Goal: Task Accomplishment & Management: Complete application form

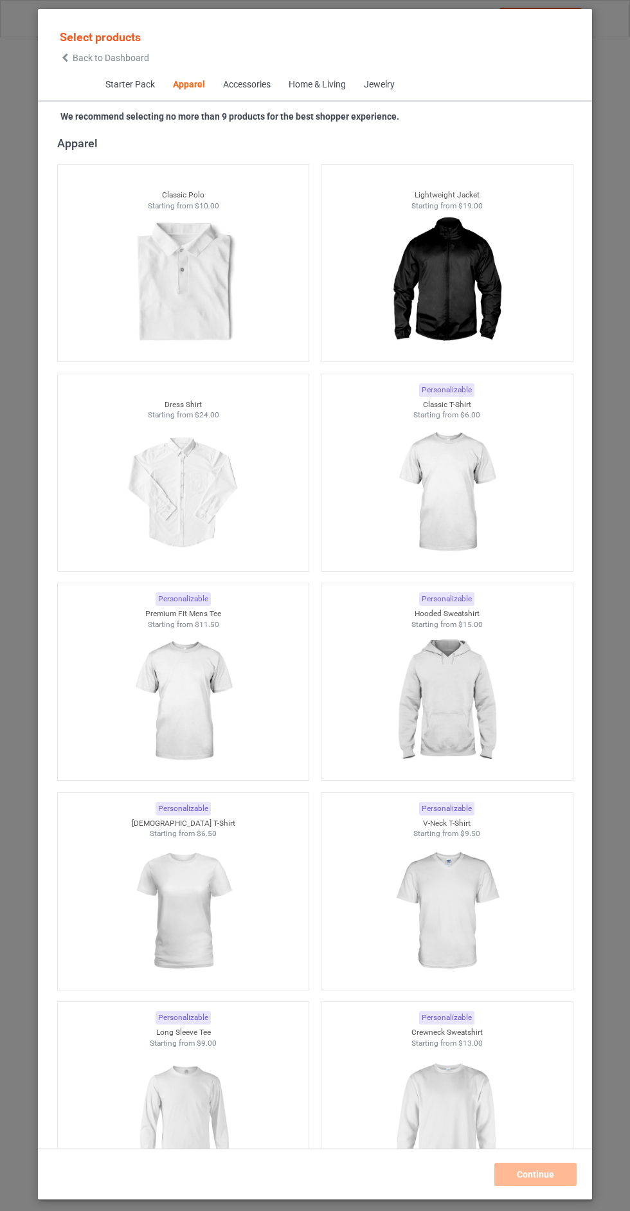
scroll to position [687, 0]
click at [116, 58] on span "Back to Dashboard" at bounding box center [111, 58] width 77 height 10
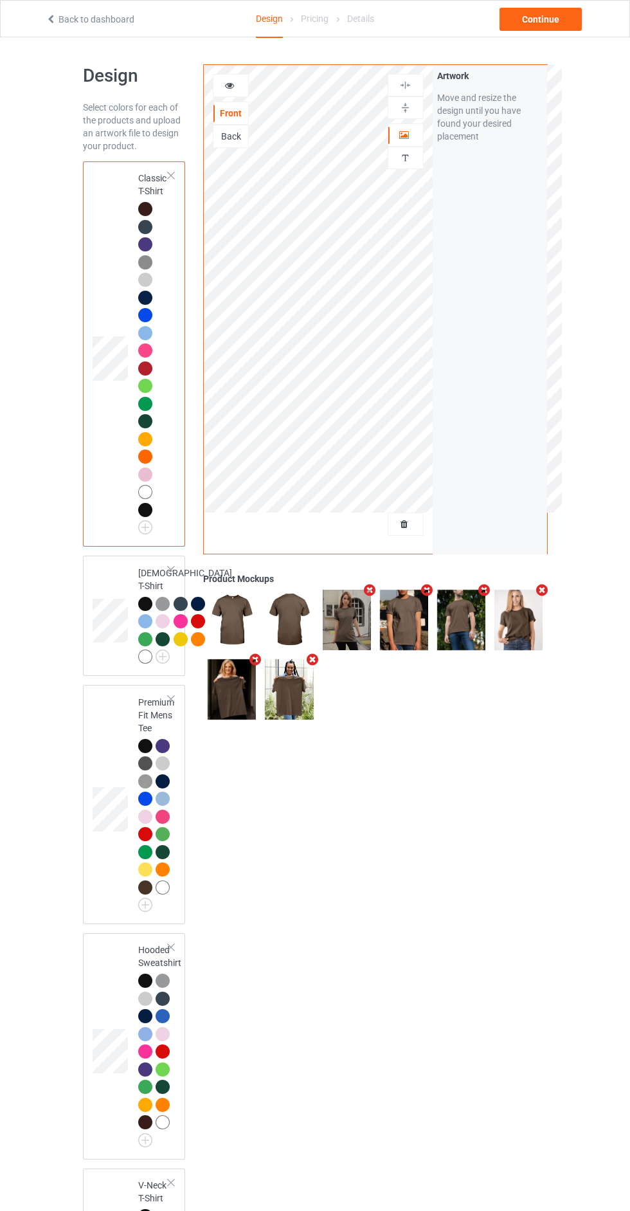
click at [420, 524] on div at bounding box center [405, 524] width 35 height 13
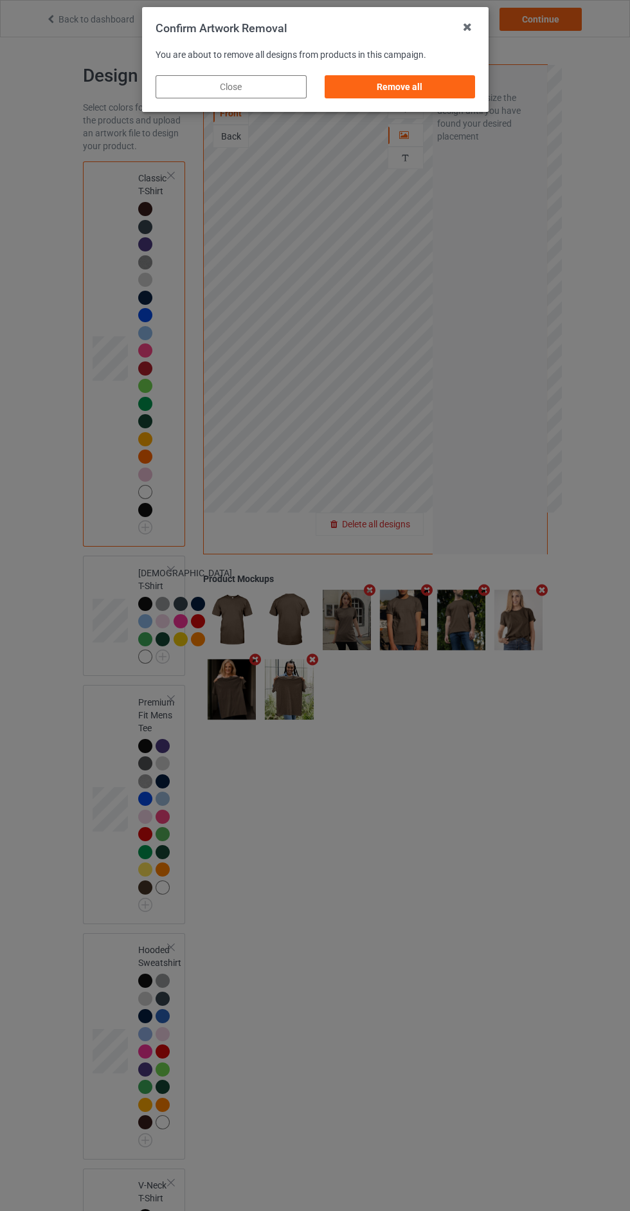
click at [422, 96] on div "Remove all" at bounding box center [399, 86] width 151 height 23
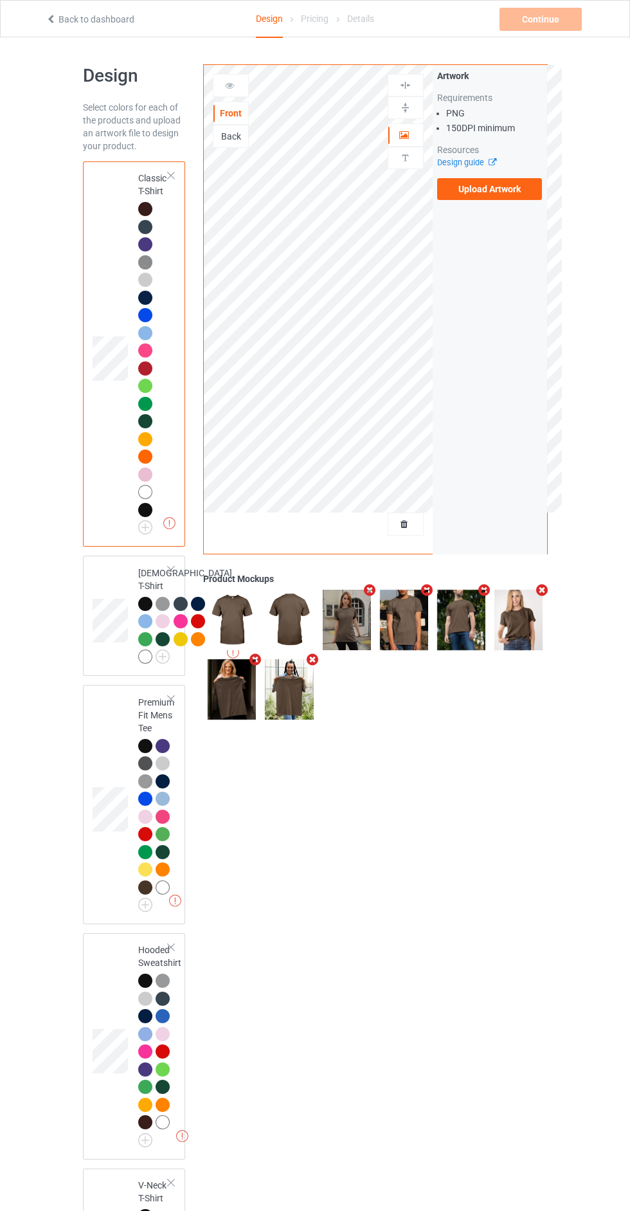
click at [514, 199] on label "Upload Artwork" at bounding box center [489, 189] width 105 height 22
click at [0, 0] on input "Upload Artwork" at bounding box center [0, 0] width 0 height 0
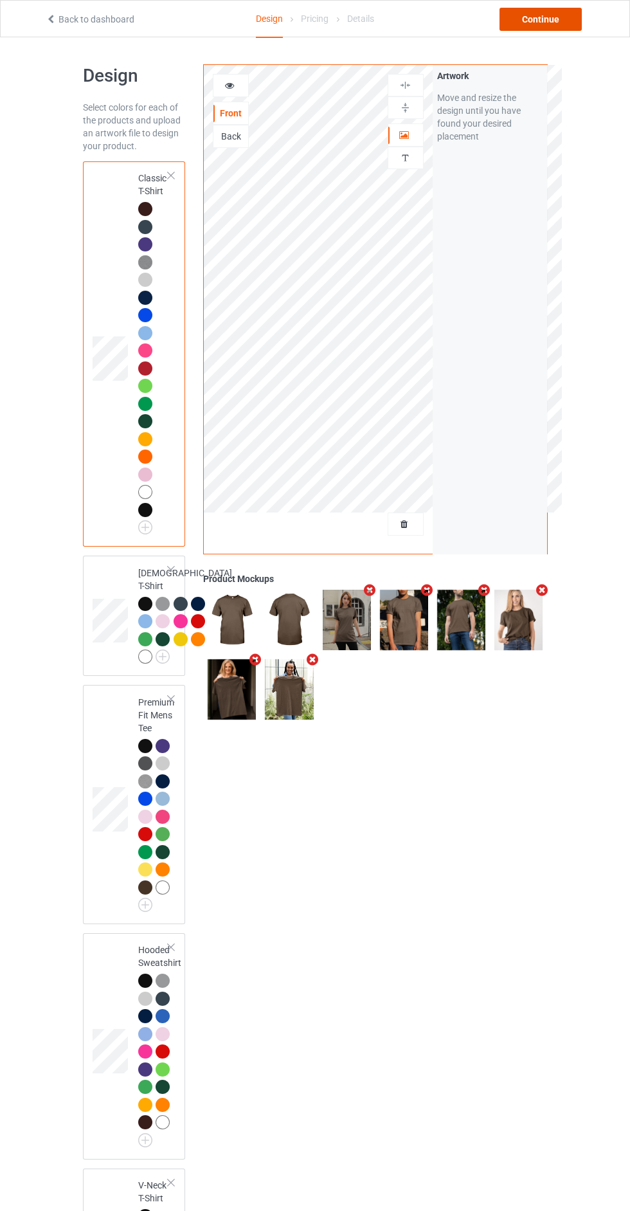
click at [566, 15] on div "Continue" at bounding box center [541, 19] width 82 height 23
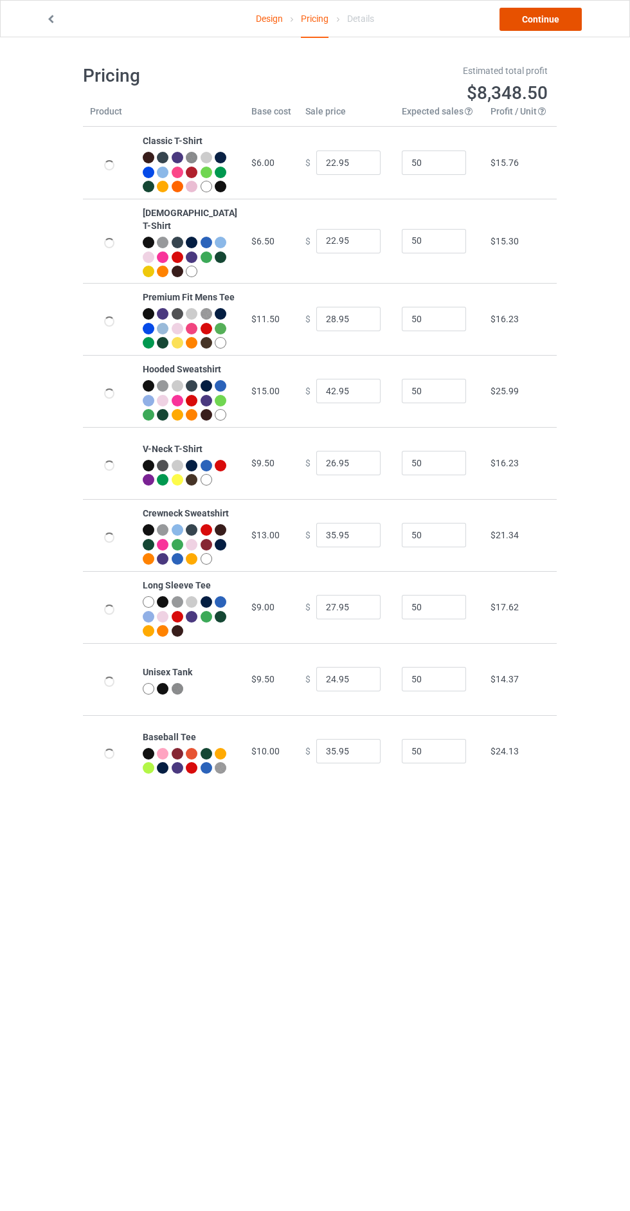
click at [560, 22] on link "Continue" at bounding box center [541, 19] width 82 height 23
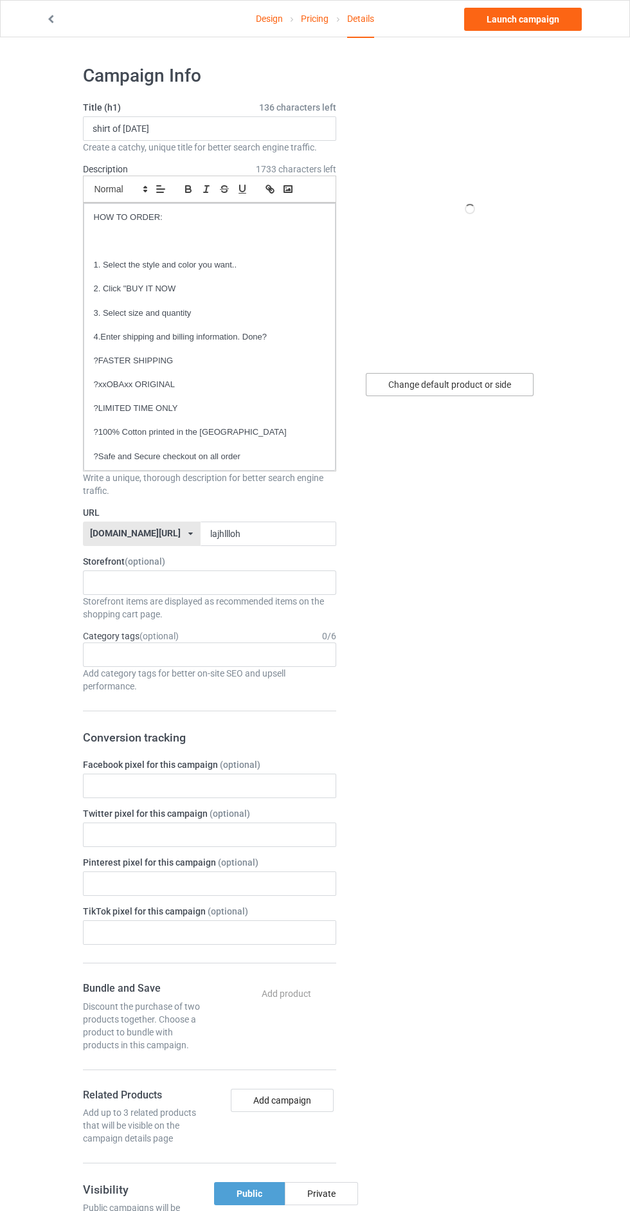
click at [488, 386] on div "Change default product or side" at bounding box center [450, 384] width 168 height 23
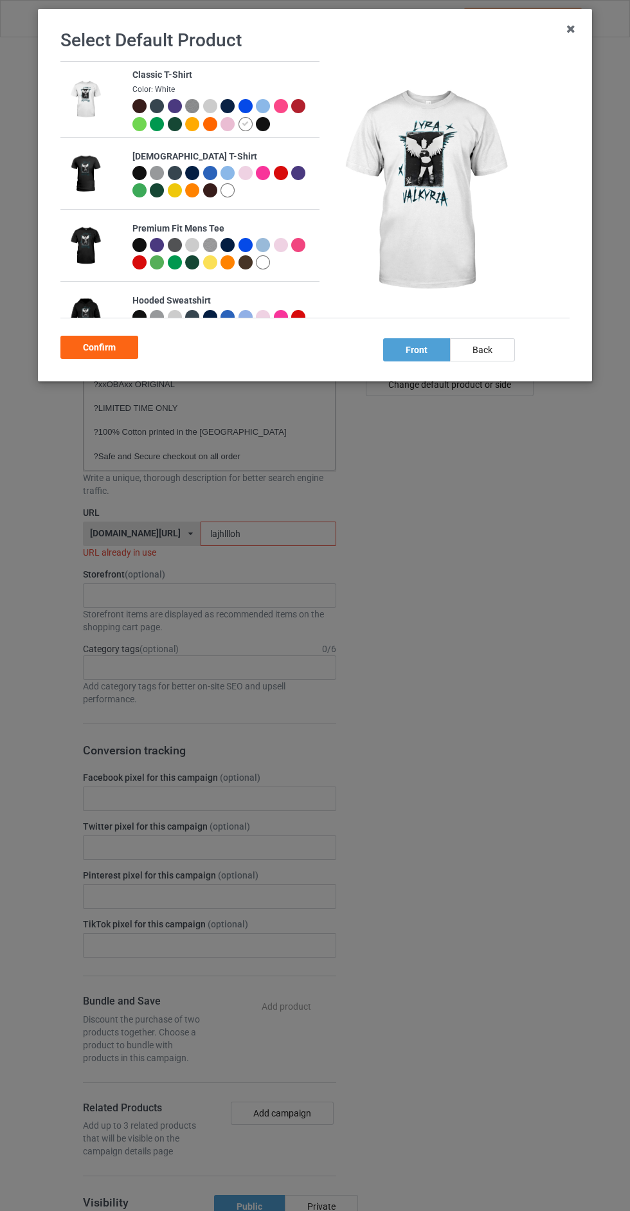
click at [270, 102] on div at bounding box center [265, 108] width 18 height 18
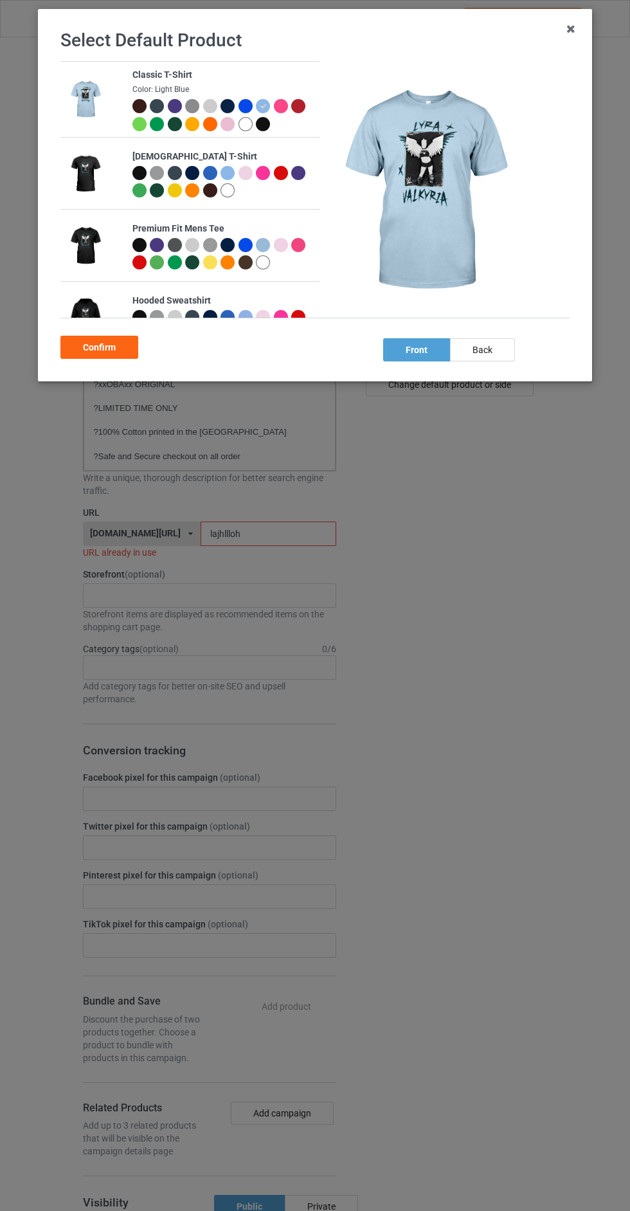
click at [134, 347] on div "Confirm" at bounding box center [99, 347] width 78 height 23
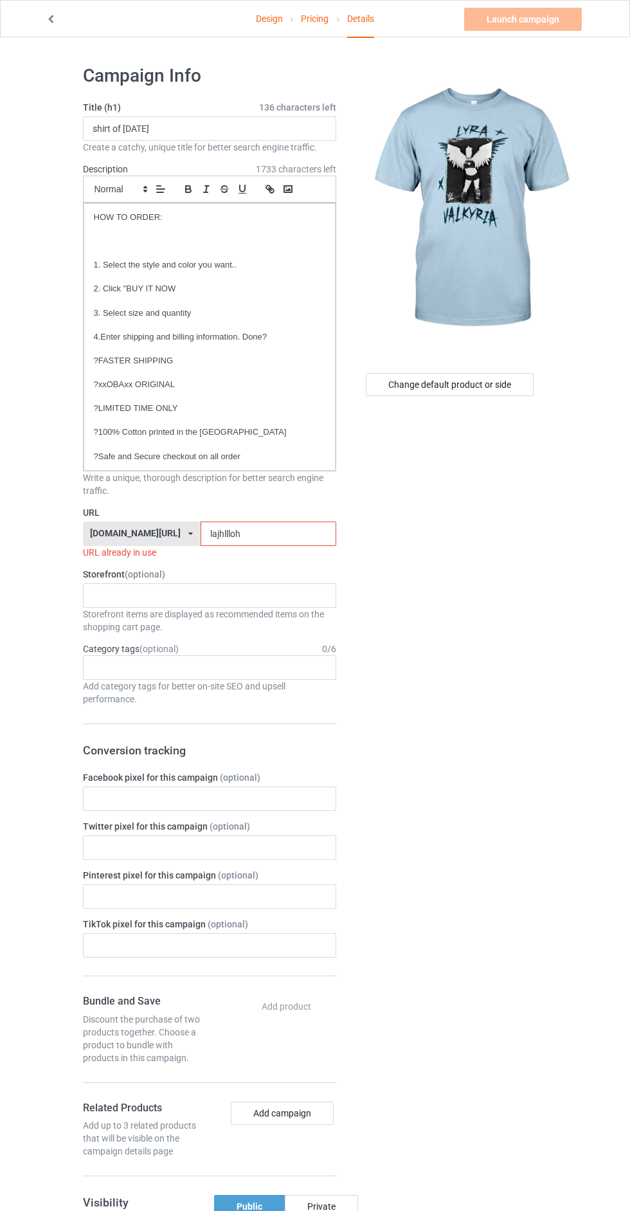
click at [278, 536] on input "lajhllloh" at bounding box center [269, 534] width 136 height 24
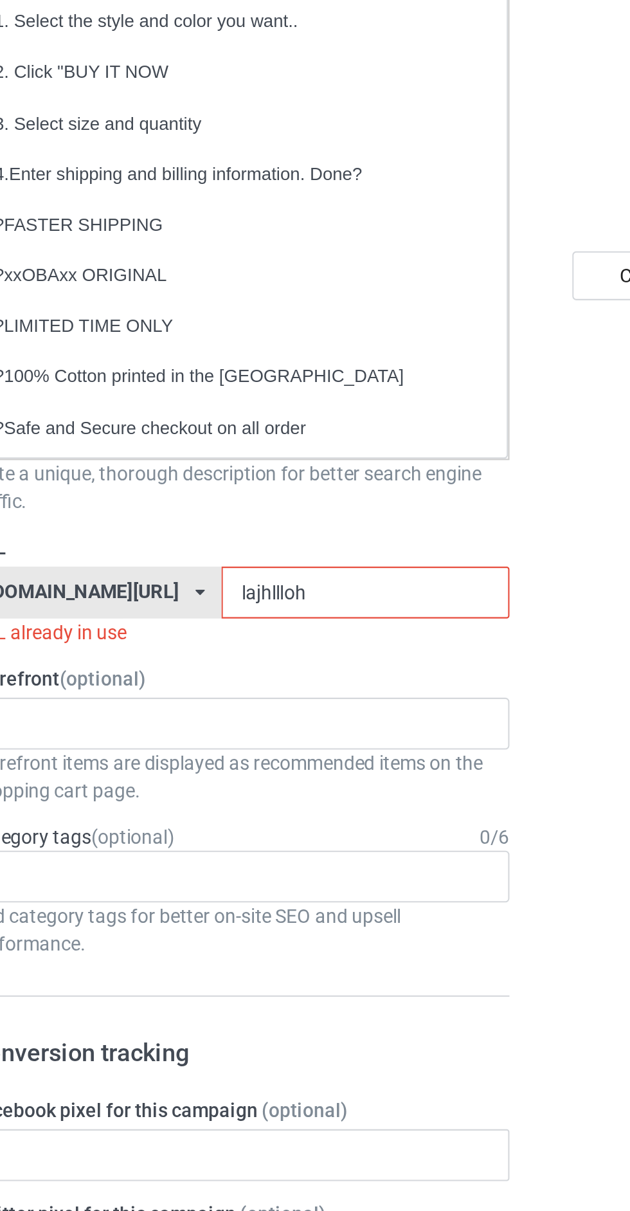
type input "lajhlllohh"
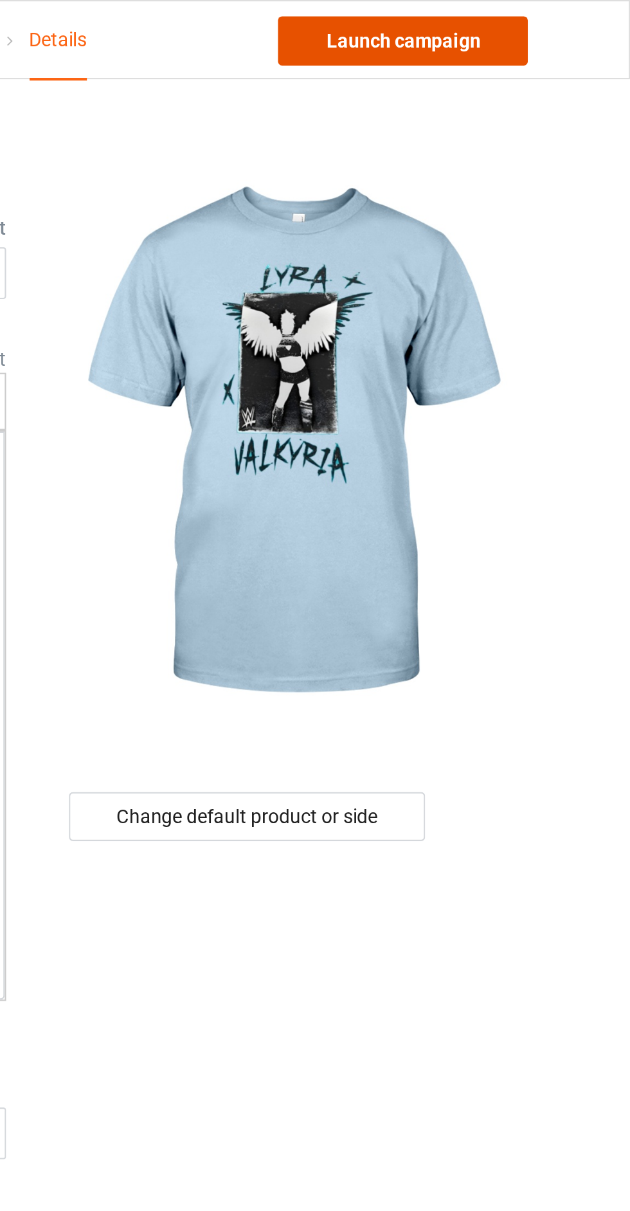
click at [555, 25] on link "Launch campaign" at bounding box center [523, 19] width 118 height 23
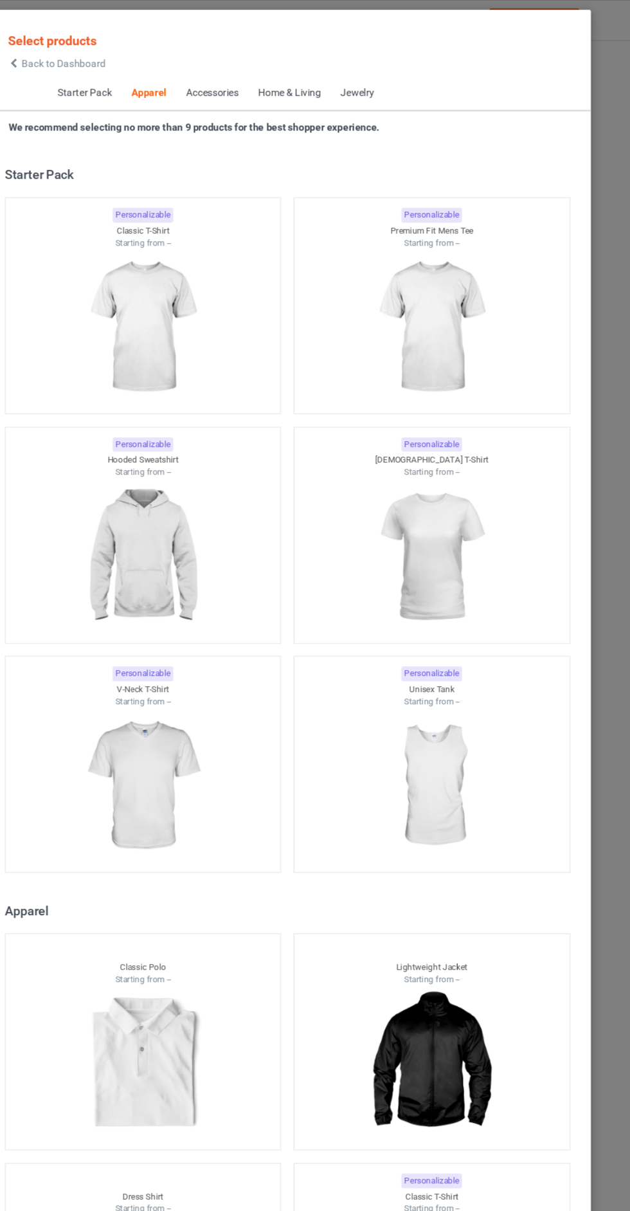
scroll to position [688, 0]
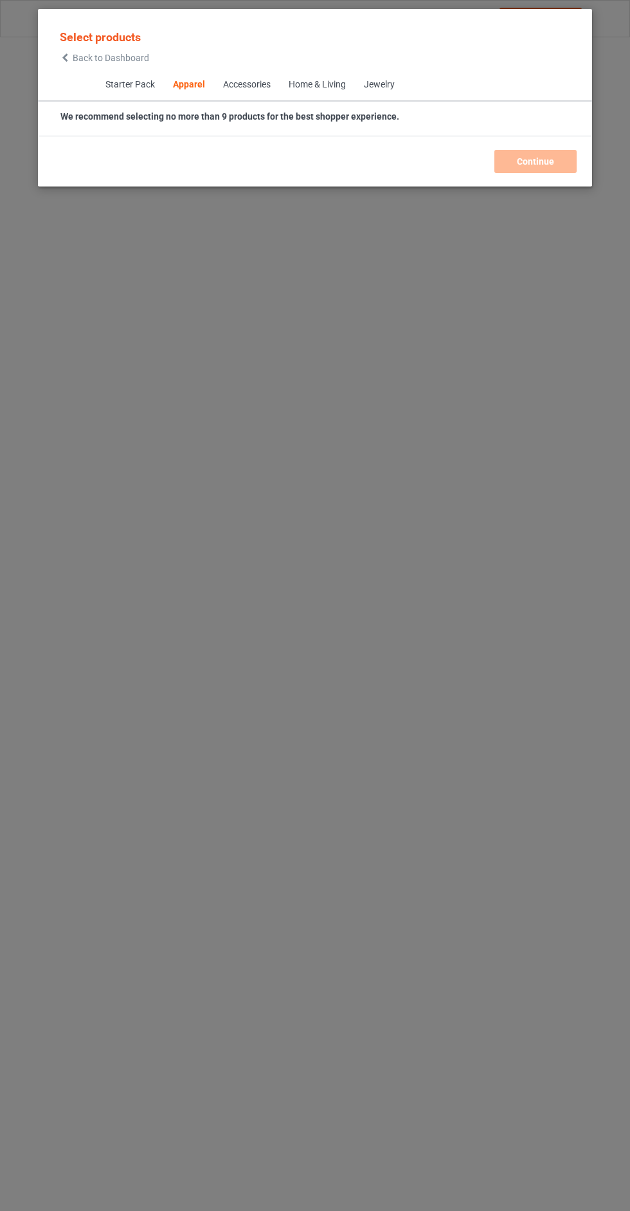
click at [84, 58] on span "Back to Dashboard" at bounding box center [111, 58] width 77 height 10
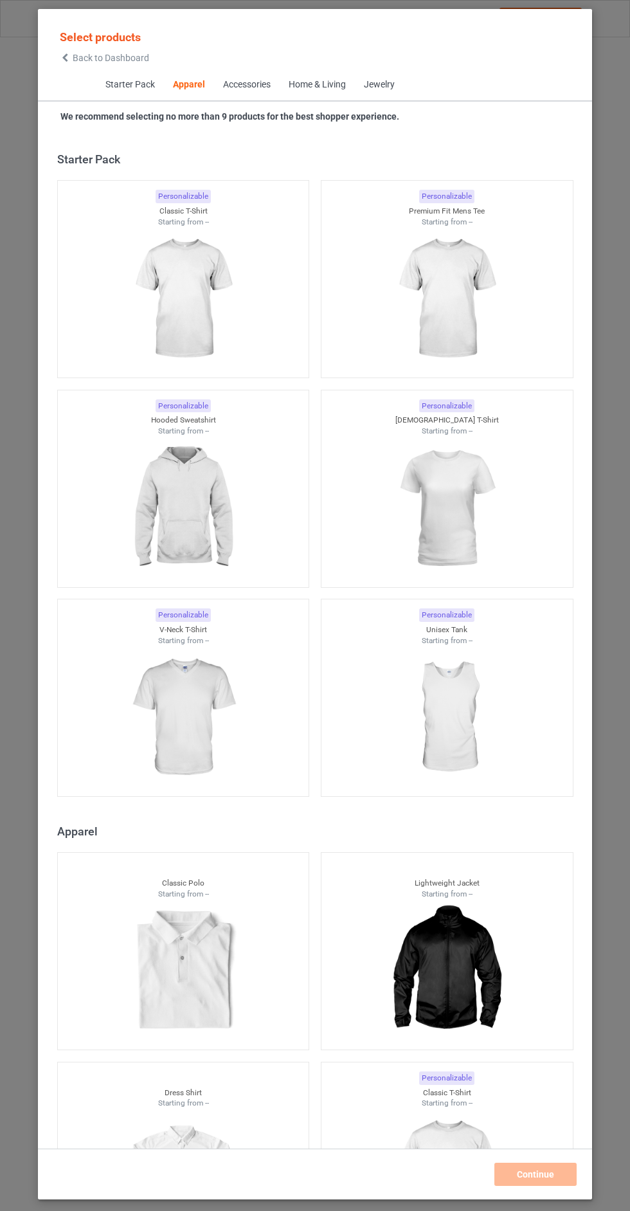
scroll to position [688, 0]
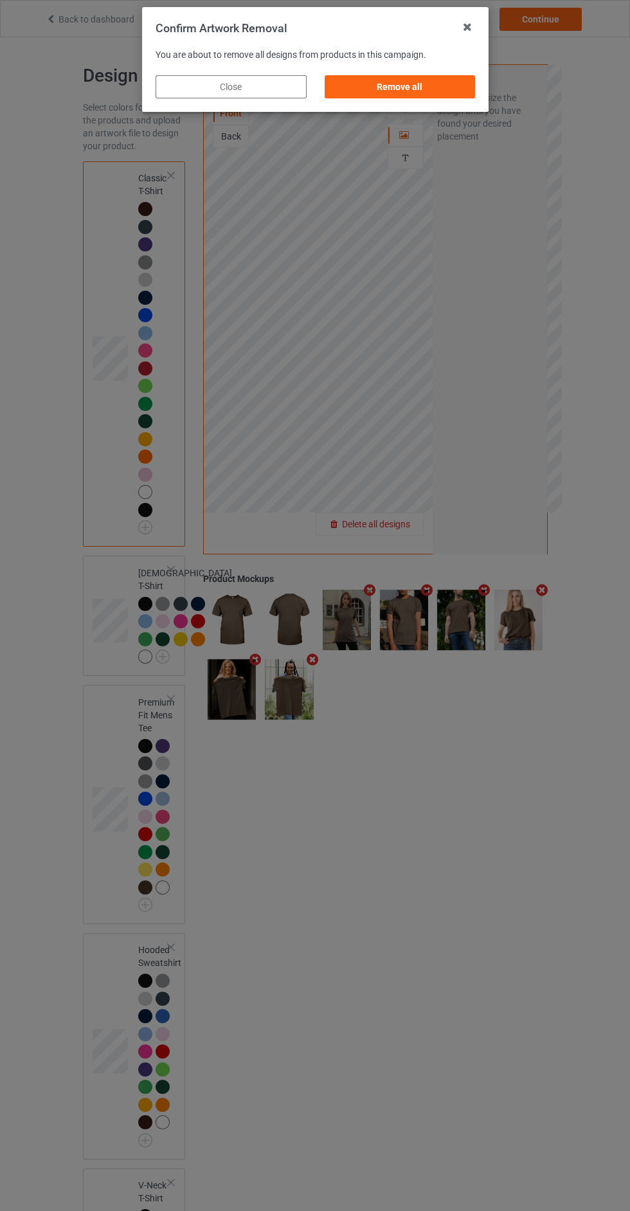
click at [392, 126] on div "Confirm Artwork Removal You are about to remove all designs from products in th…" at bounding box center [315, 605] width 630 height 1211
click at [367, 80] on div "Remove all" at bounding box center [399, 86] width 151 height 23
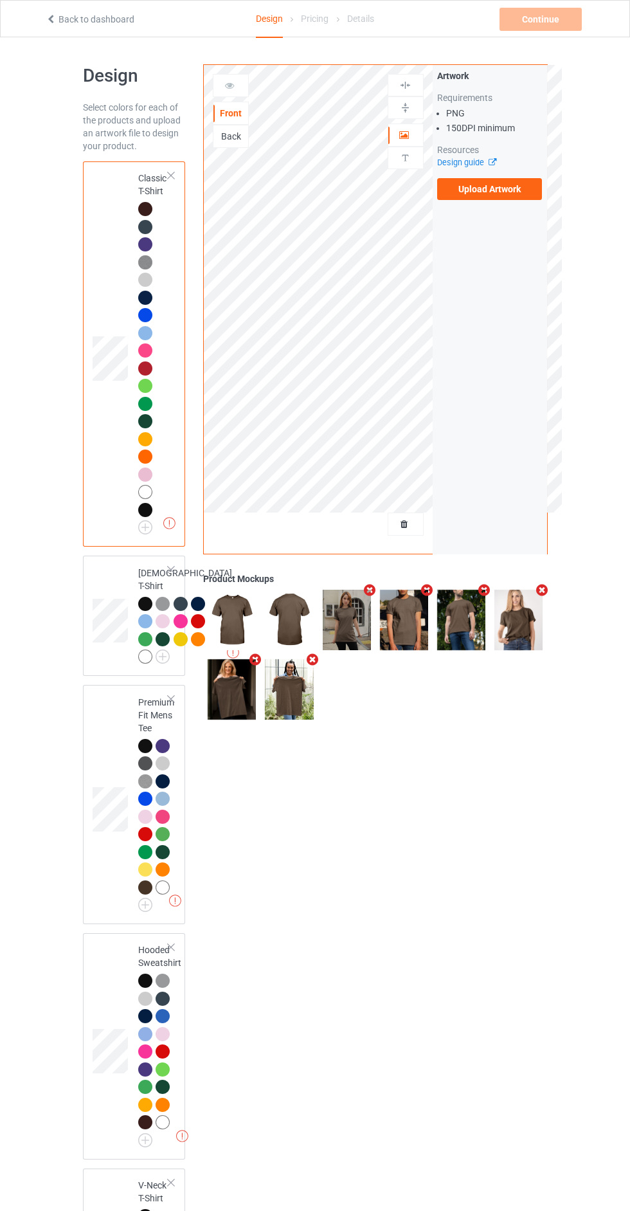
click at [444, 201] on div "Artwork Requirements PNG 150 DPI minimum Resources Design guide Upload Artwork" at bounding box center [490, 135] width 114 height 140
click at [469, 196] on label "Upload Artwork" at bounding box center [489, 189] width 105 height 22
click at [0, 0] on input "Upload Artwork" at bounding box center [0, 0] width 0 height 0
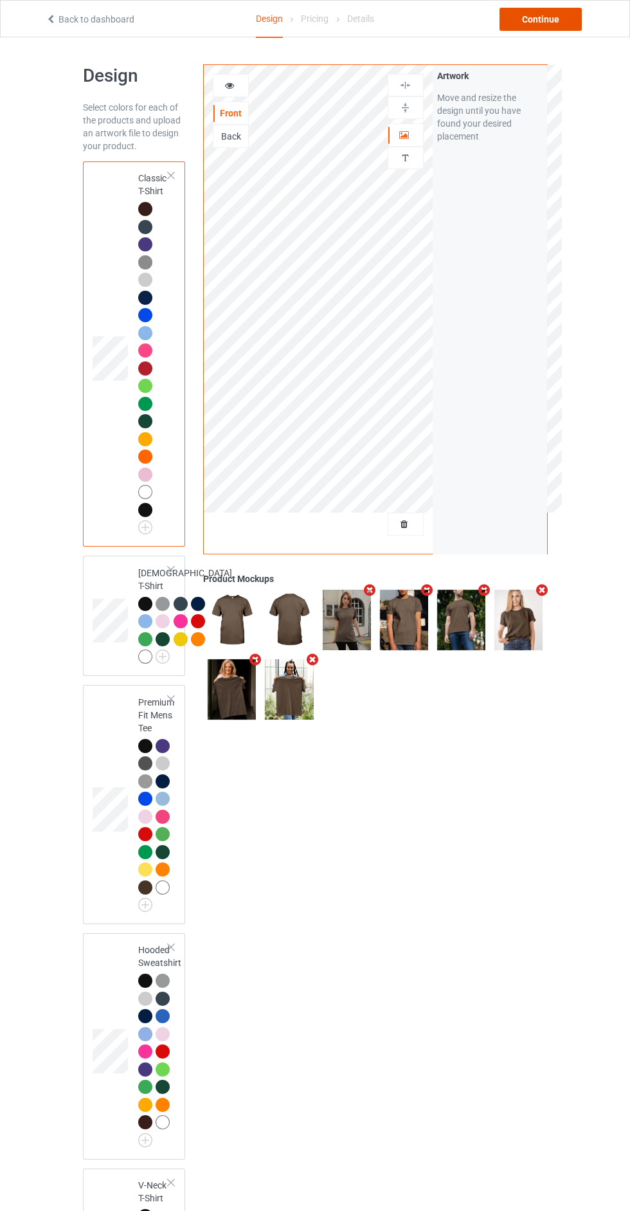
click at [516, 30] on div "Continue" at bounding box center [541, 19] width 82 height 23
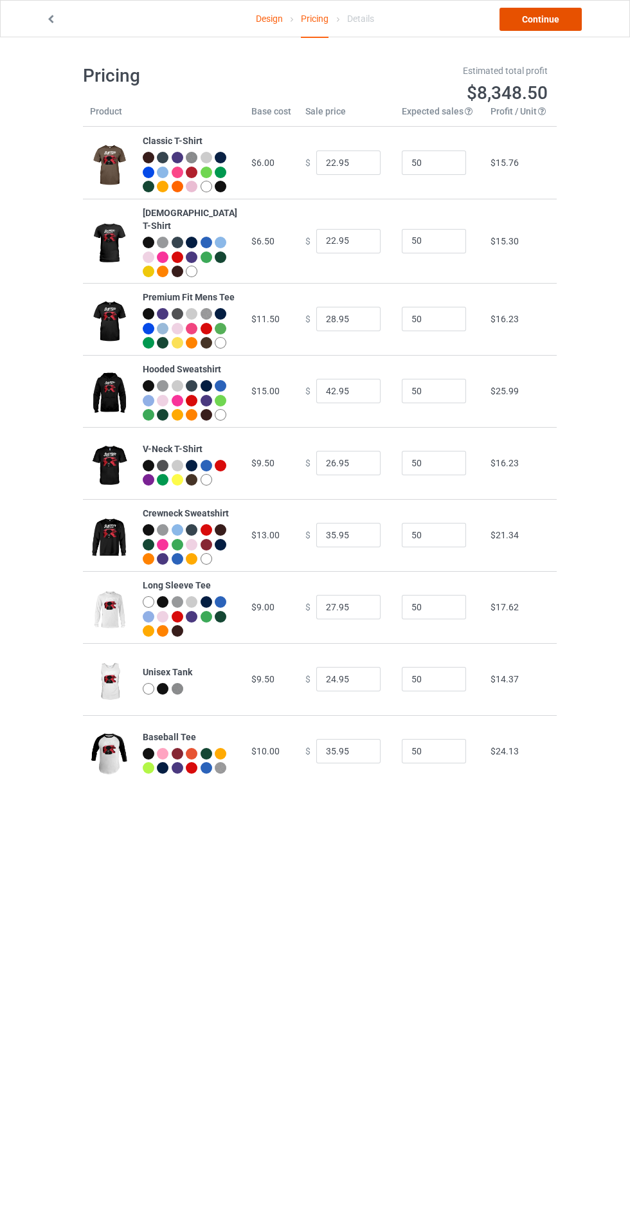
click at [570, 16] on link "Continue" at bounding box center [541, 19] width 82 height 23
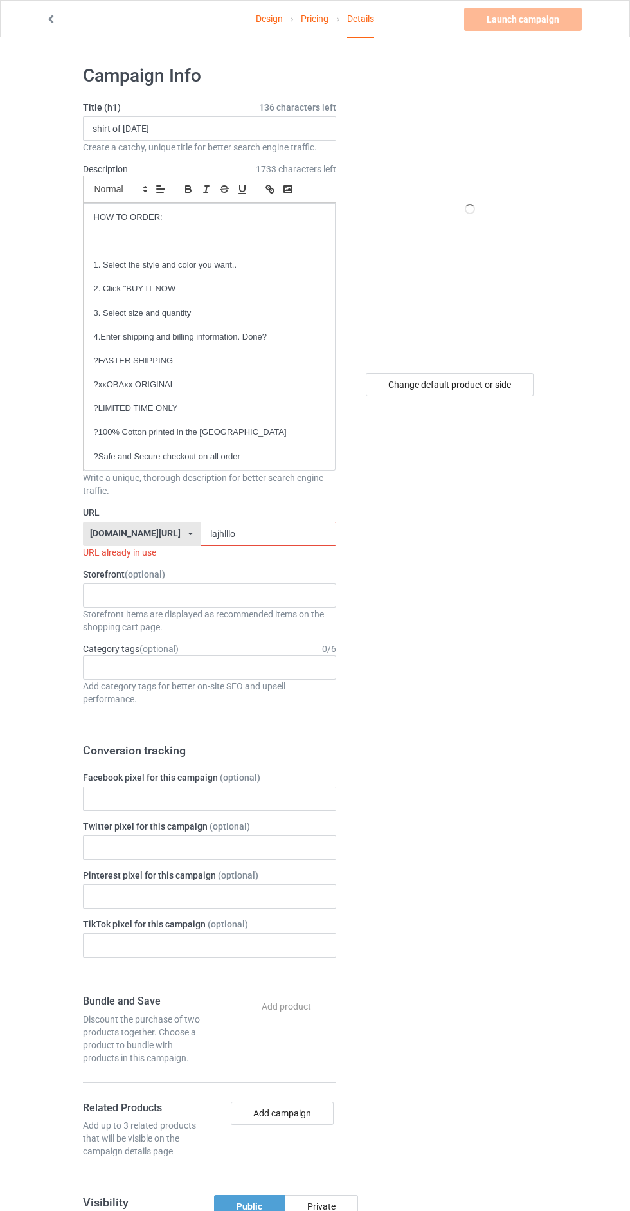
click at [305, 534] on input "lajhlllo" at bounding box center [269, 534] width 136 height 24
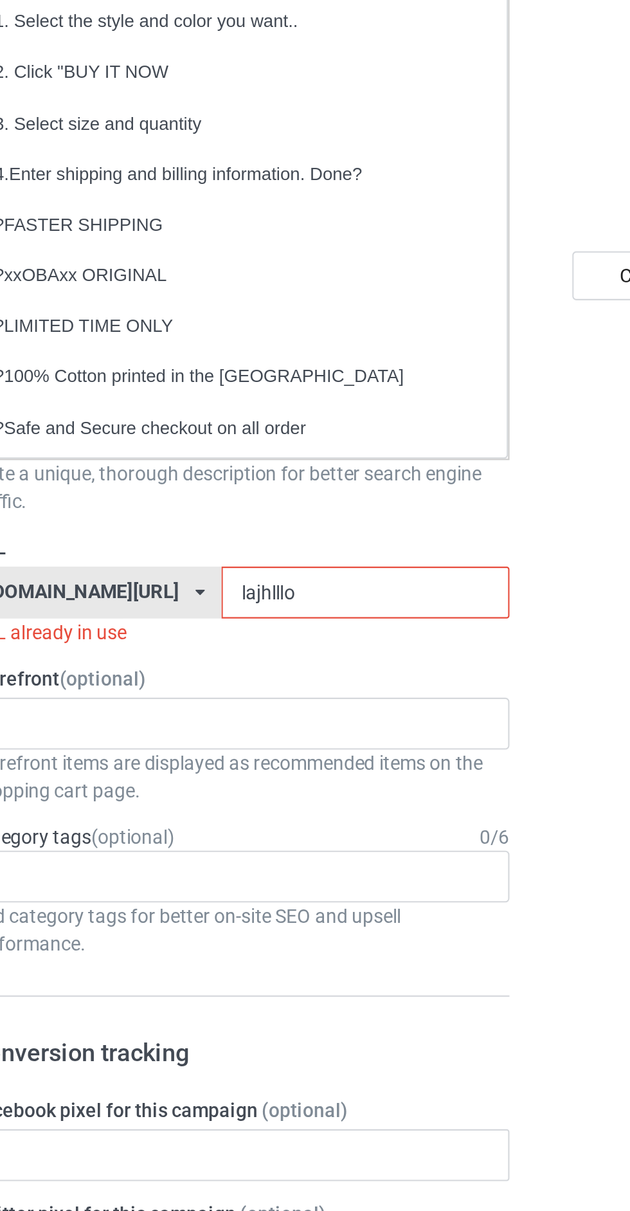
type input "lajhllloj"
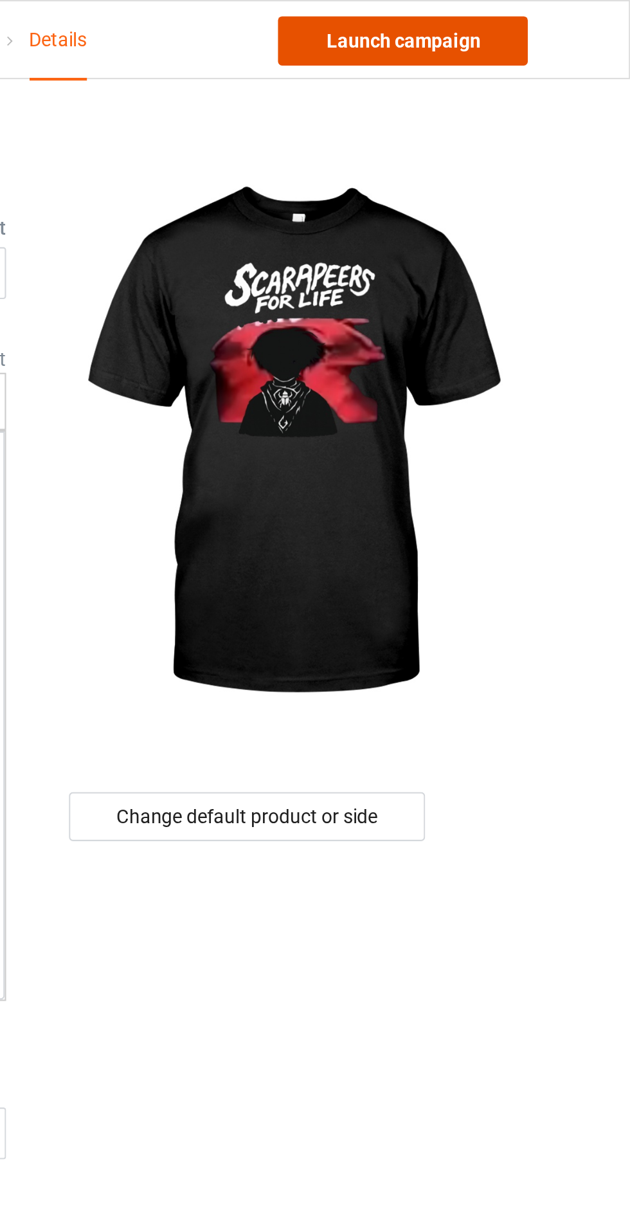
click at [554, 19] on link "Launch campaign" at bounding box center [523, 19] width 118 height 23
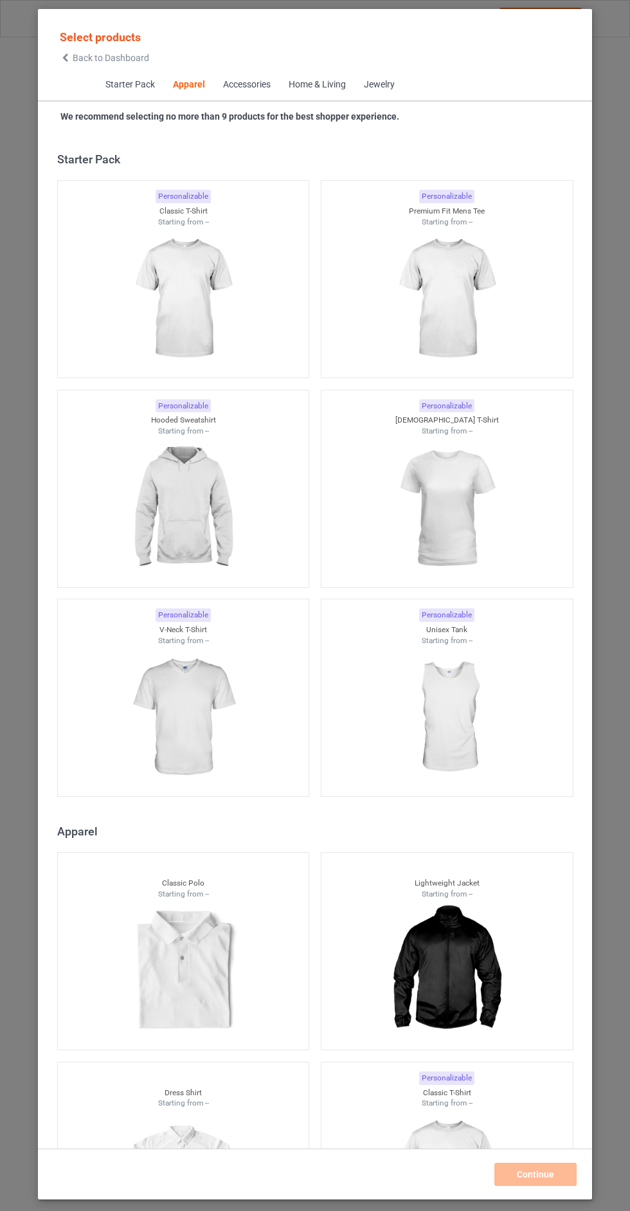
scroll to position [688, 0]
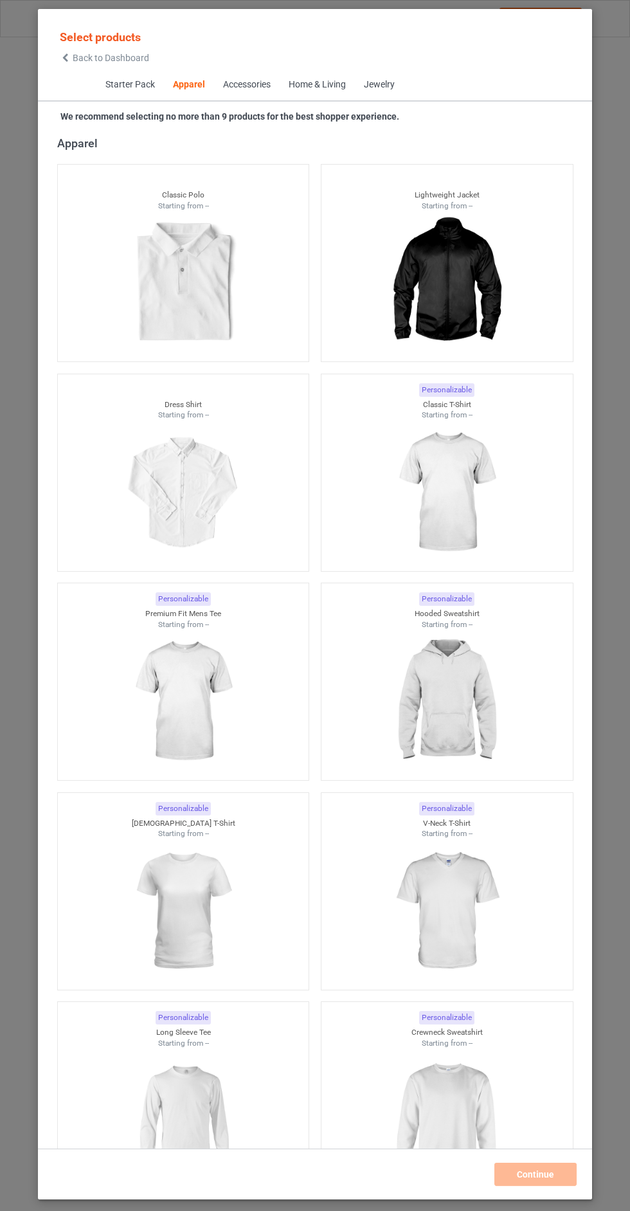
click at [121, 19] on div "Select products Back to Dashboard Starter Pack Apparel Accessories Home & Livin…" at bounding box center [315, 604] width 554 height 1190
click at [124, 55] on span "Back to Dashboard" at bounding box center [111, 58] width 77 height 10
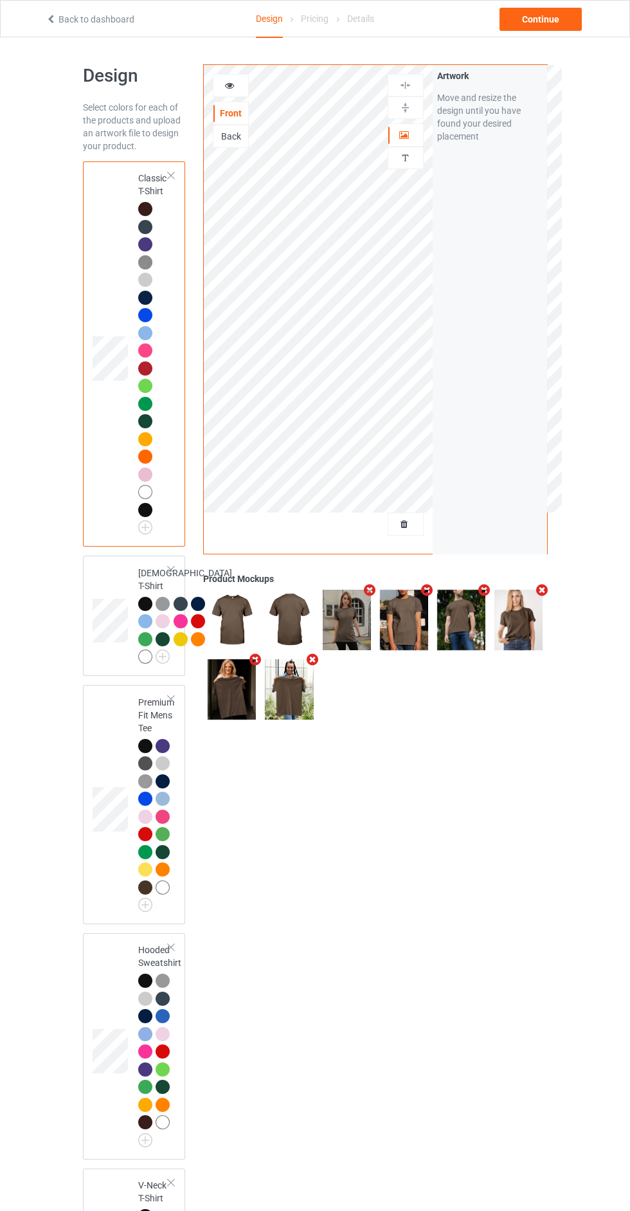
click at [418, 549] on div "Front Back Artwork Personalized text" at bounding box center [318, 309] width 229 height 489
click at [413, 525] on div at bounding box center [405, 524] width 35 height 13
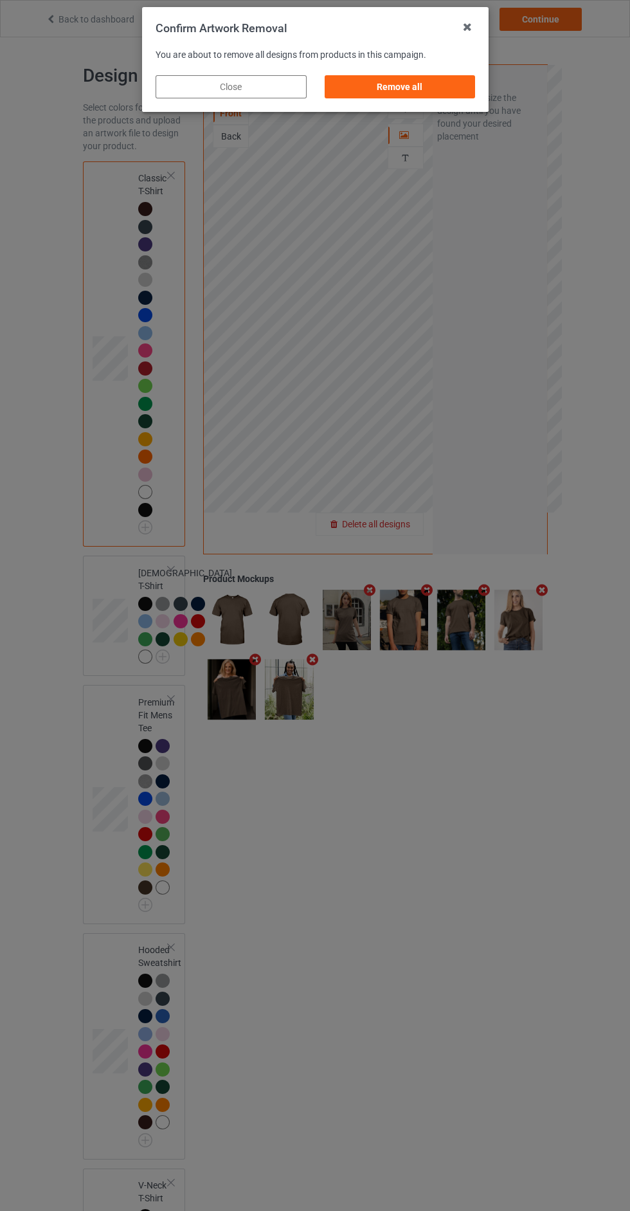
click at [426, 87] on div "Remove all" at bounding box center [399, 86] width 151 height 23
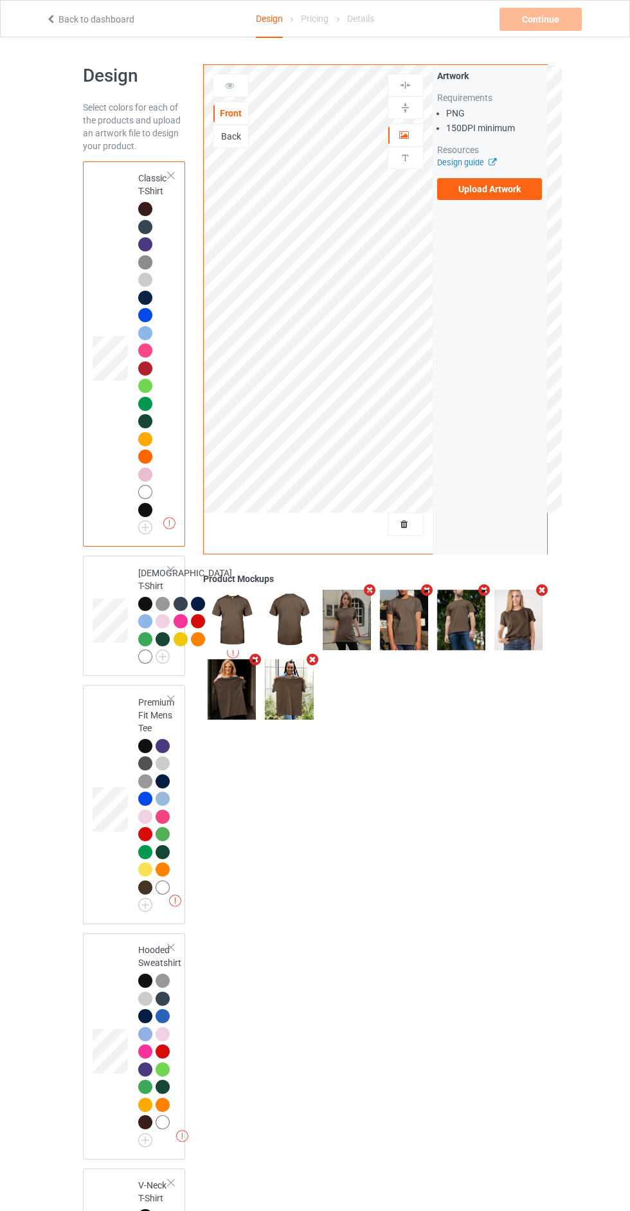
click at [502, 222] on div "Artwork Requirements PNG 150 DPI minimum Resources Design guide Upload Artwork" at bounding box center [490, 309] width 114 height 489
click at [491, 188] on label "Upload Artwork" at bounding box center [489, 189] width 105 height 22
click at [0, 0] on input "Upload Artwork" at bounding box center [0, 0] width 0 height 0
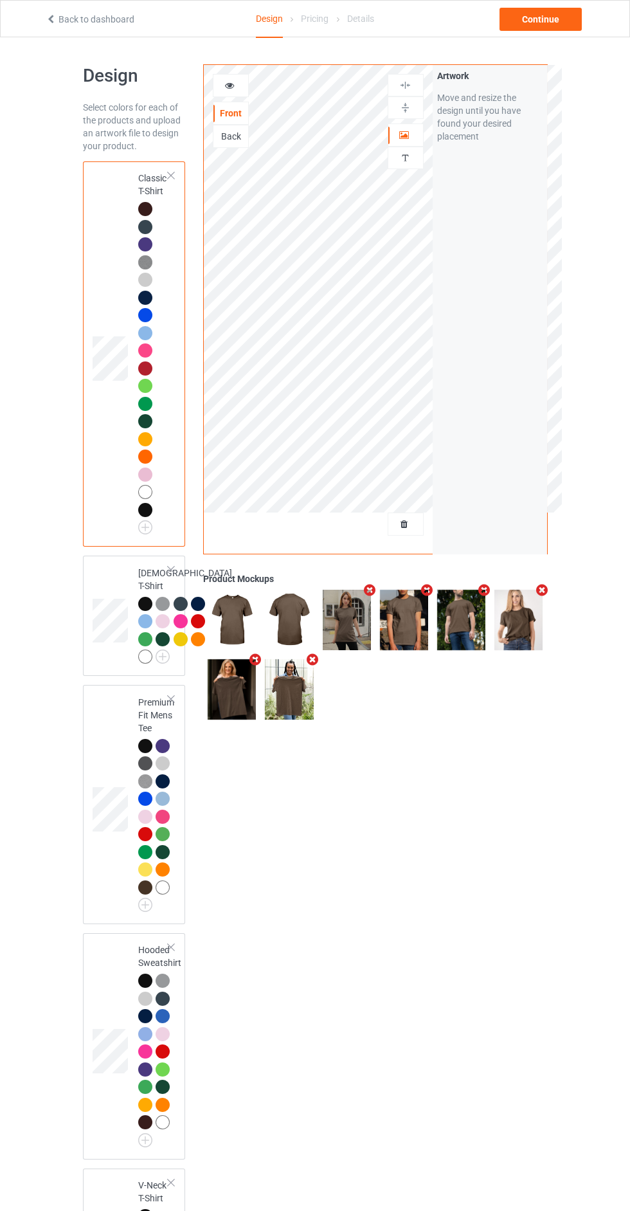
click at [405, 142] on div "Artwork" at bounding box center [406, 134] width 36 height 23
click at [414, 129] on div at bounding box center [405, 135] width 35 height 13
click at [405, 85] on img at bounding box center [405, 85] width 12 height 12
click at [547, 24] on div "Continue" at bounding box center [541, 19] width 82 height 23
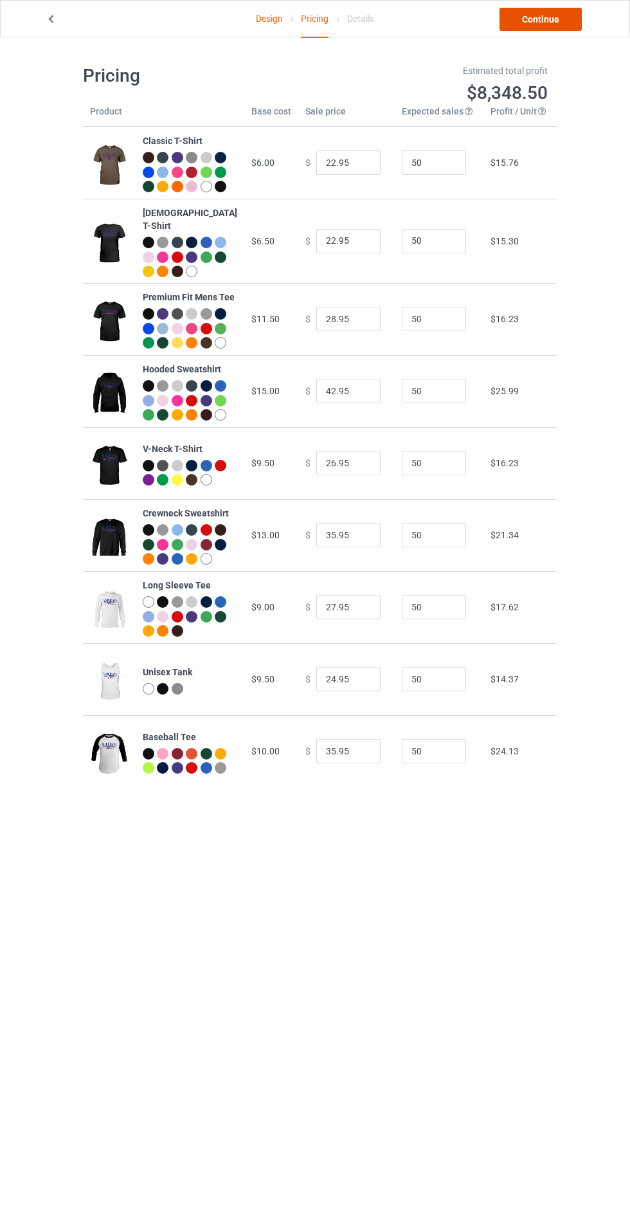
click at [574, 12] on link "Continue" at bounding box center [541, 19] width 82 height 23
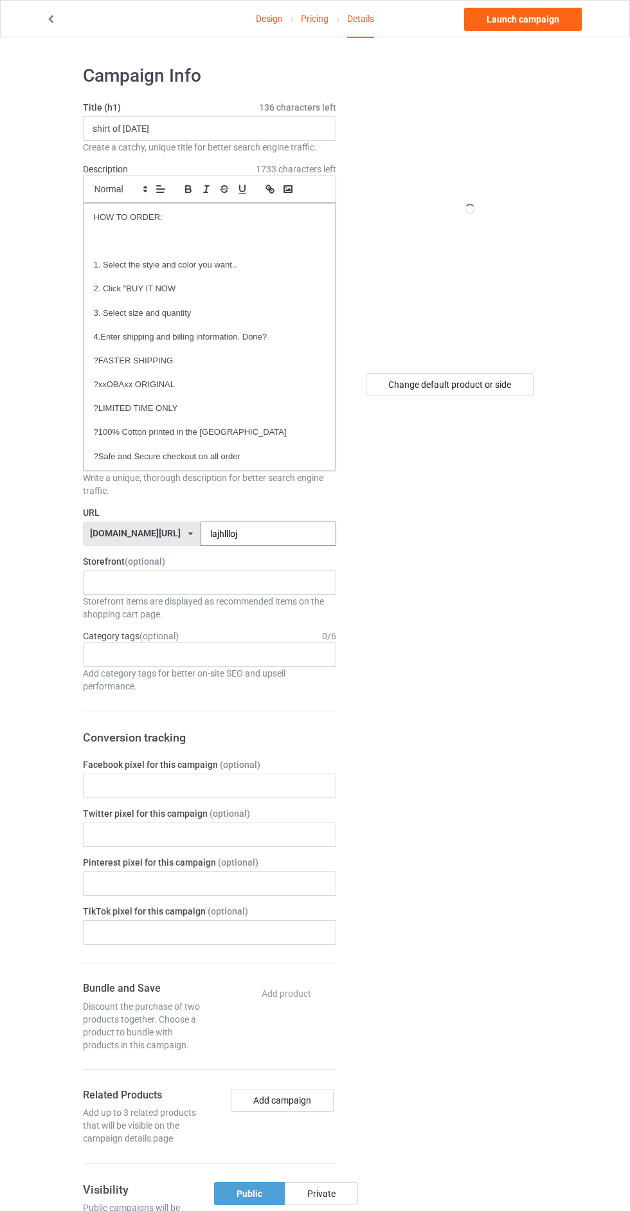
click at [296, 535] on input "lajhllloj" at bounding box center [269, 534] width 136 height 24
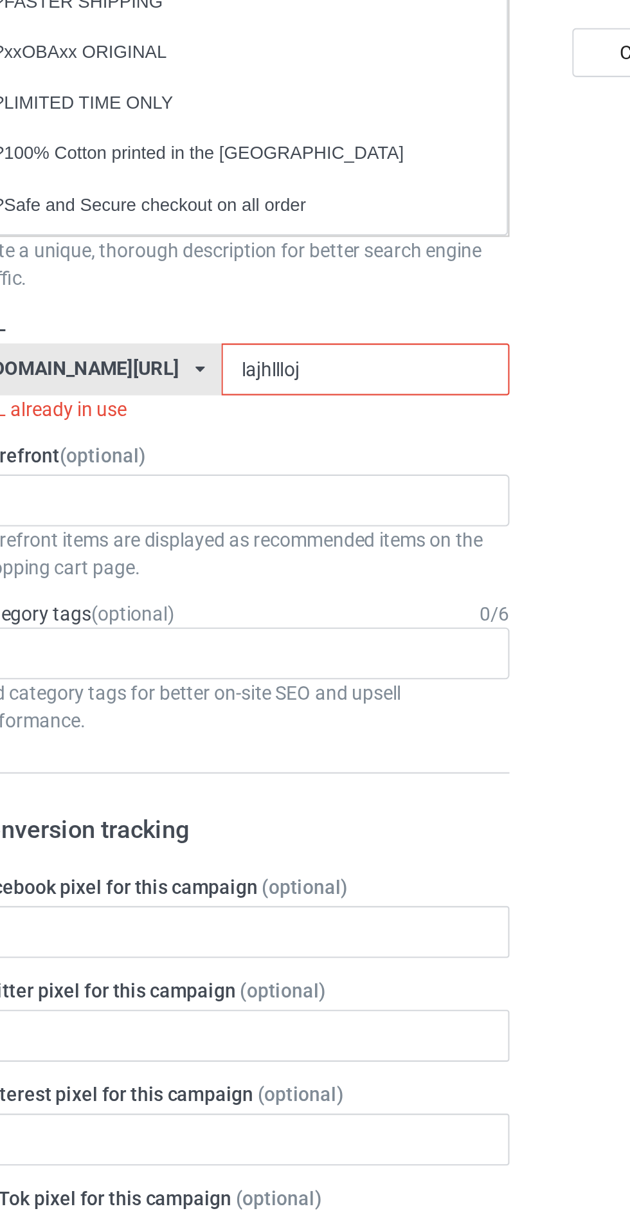
type input "lajhlllojg"
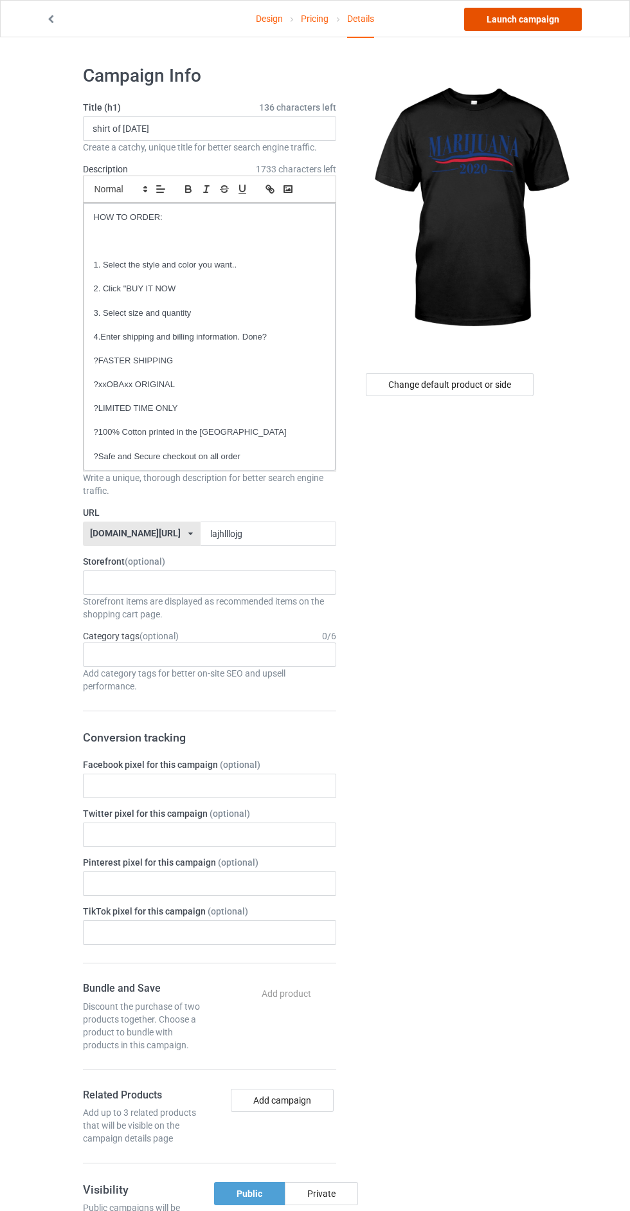
click at [568, 28] on link "Launch campaign" at bounding box center [523, 19] width 118 height 23
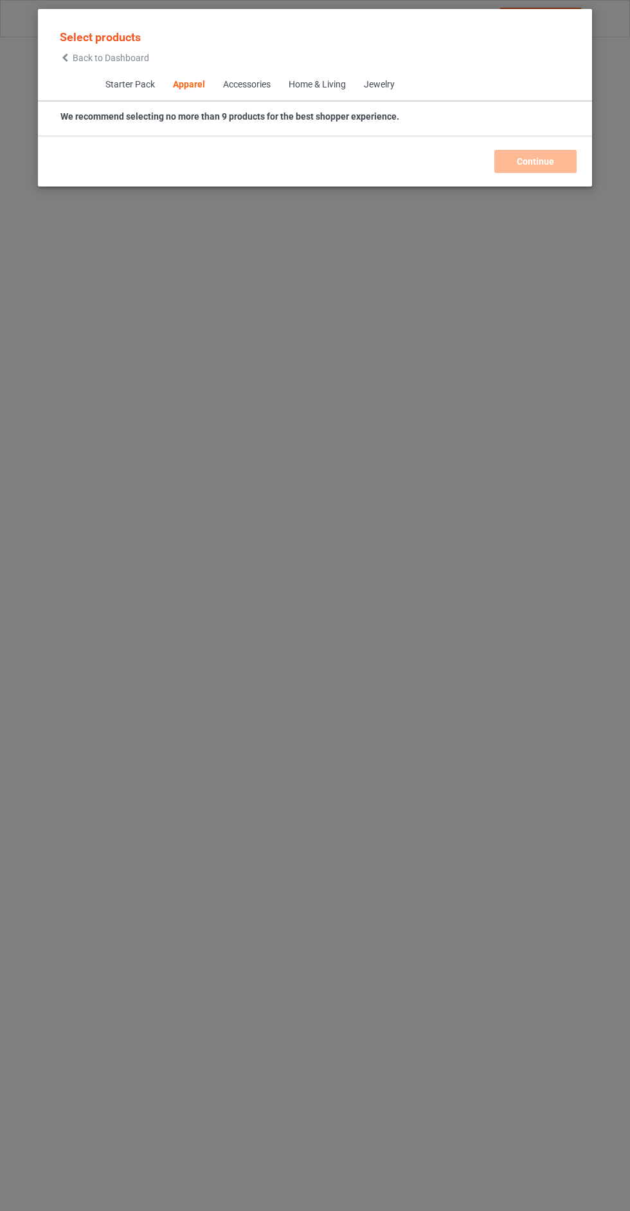
click at [123, 58] on span "Back to Dashboard" at bounding box center [111, 58] width 77 height 10
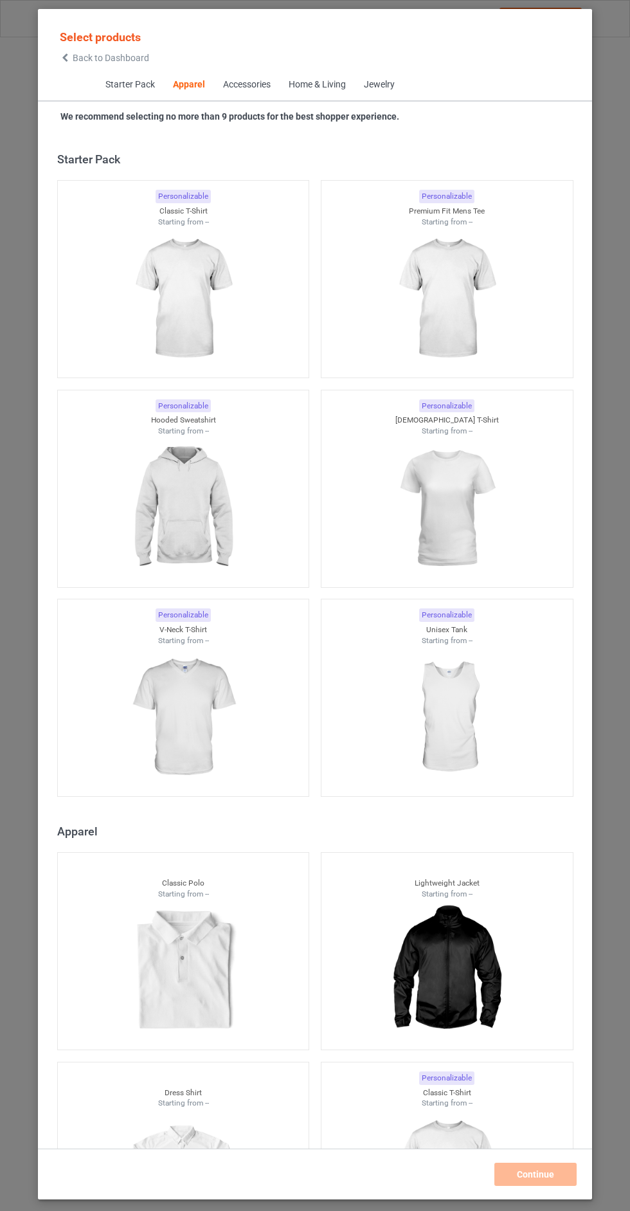
scroll to position [688, 0]
